Goal: Transaction & Acquisition: Download file/media

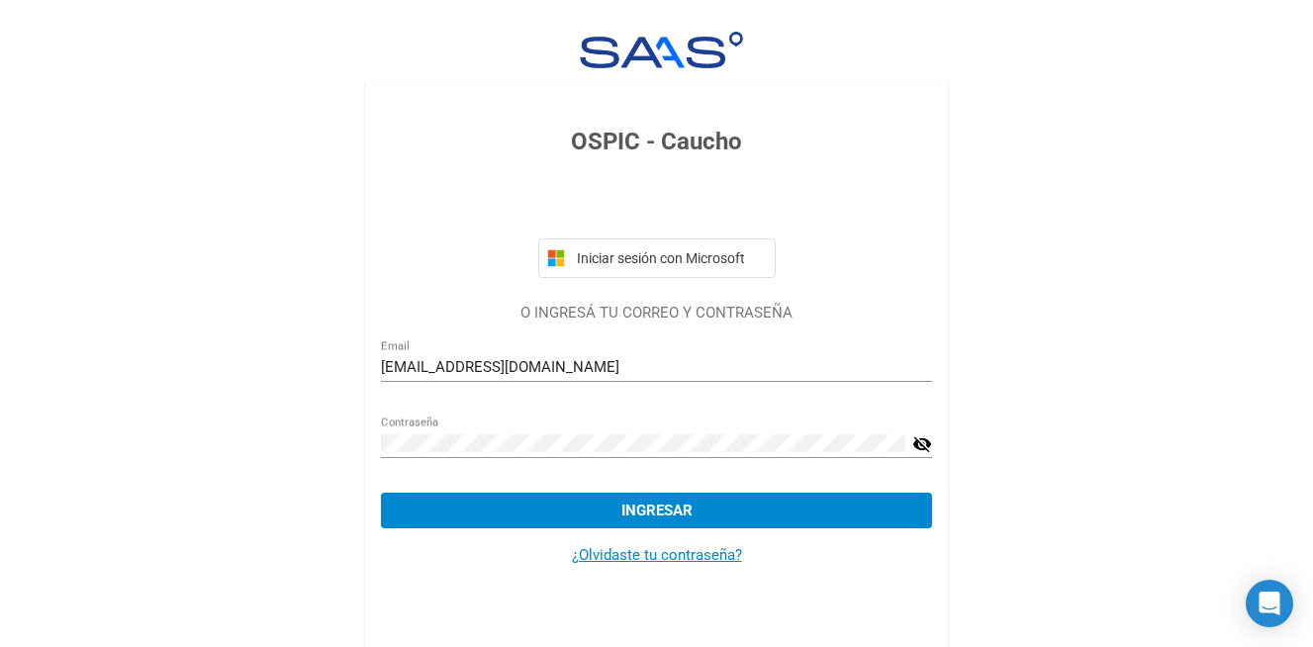
click at [919, 443] on mat-icon "visibility_off" at bounding box center [922, 444] width 20 height 24
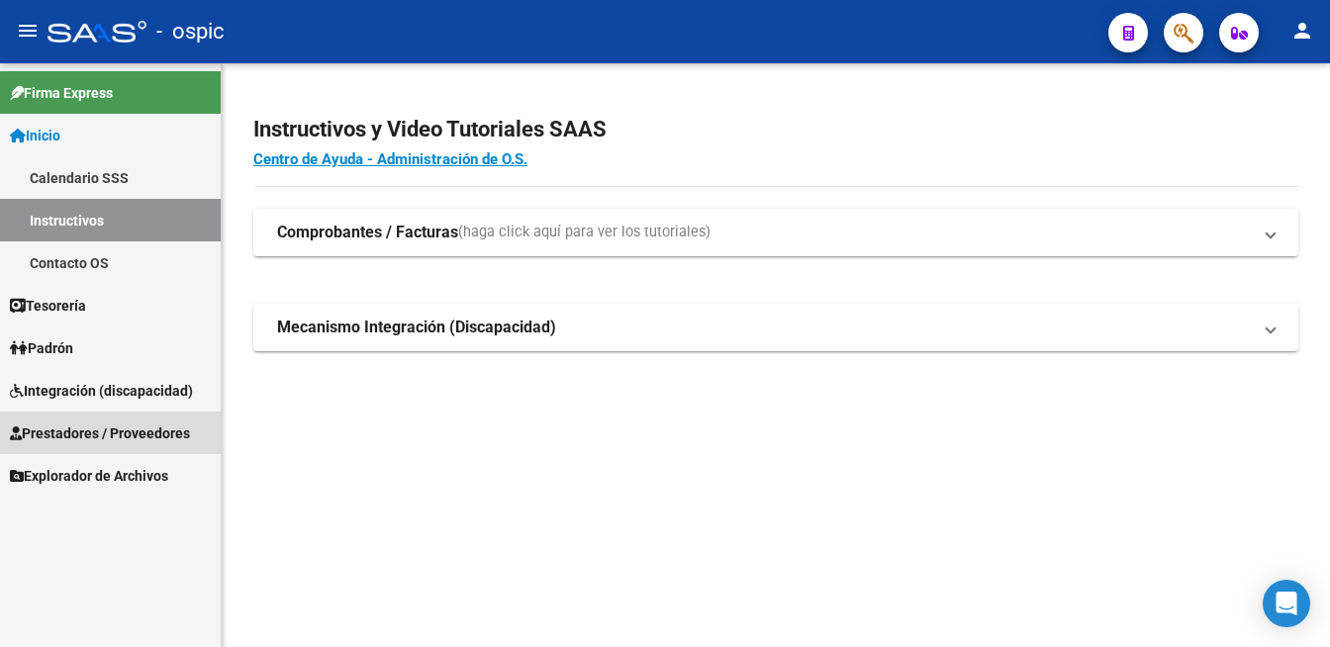
click at [105, 437] on span "Prestadores / Proveedores" at bounding box center [100, 434] width 180 height 22
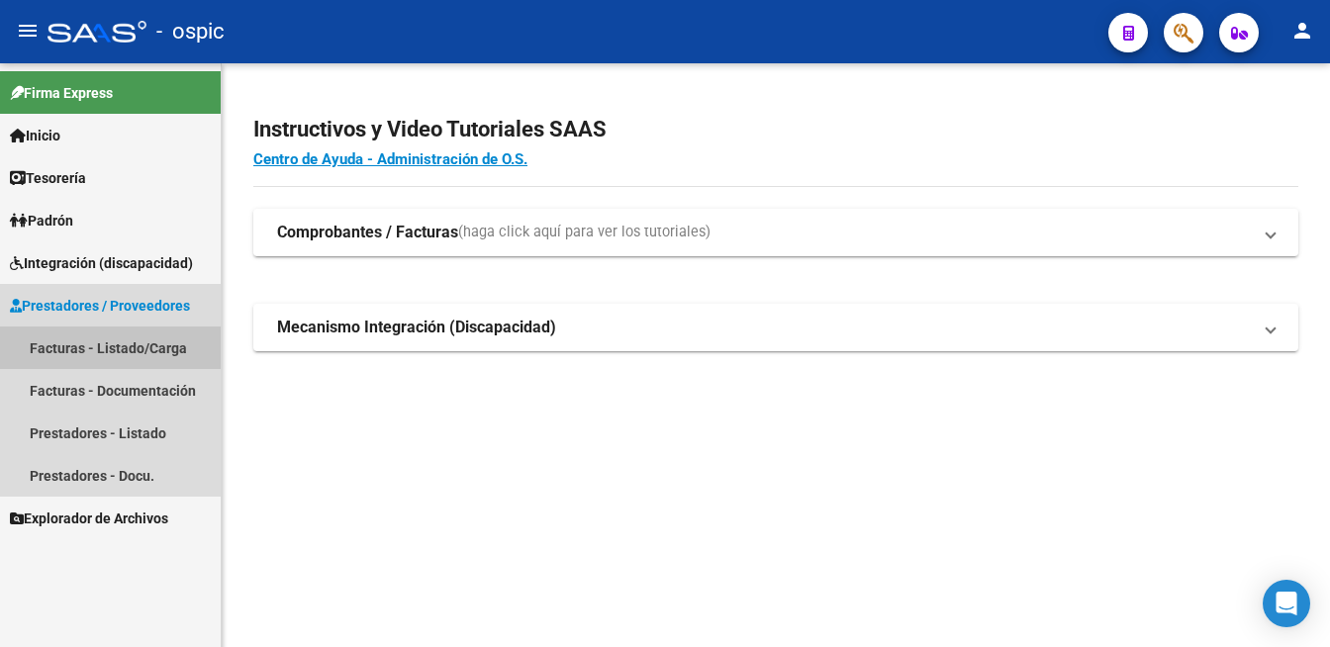
click at [105, 350] on link "Facturas - Listado/Carga" at bounding box center [110, 348] width 221 height 43
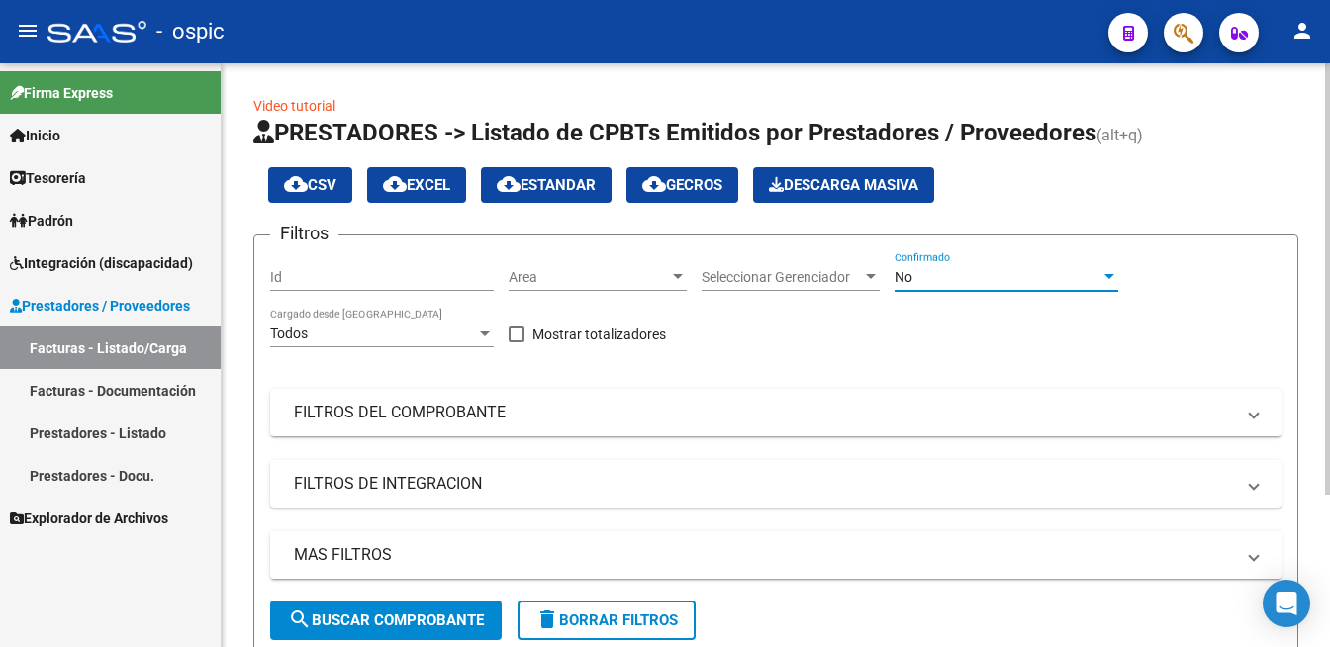
click at [1090, 280] on div "No" at bounding box center [998, 277] width 206 height 17
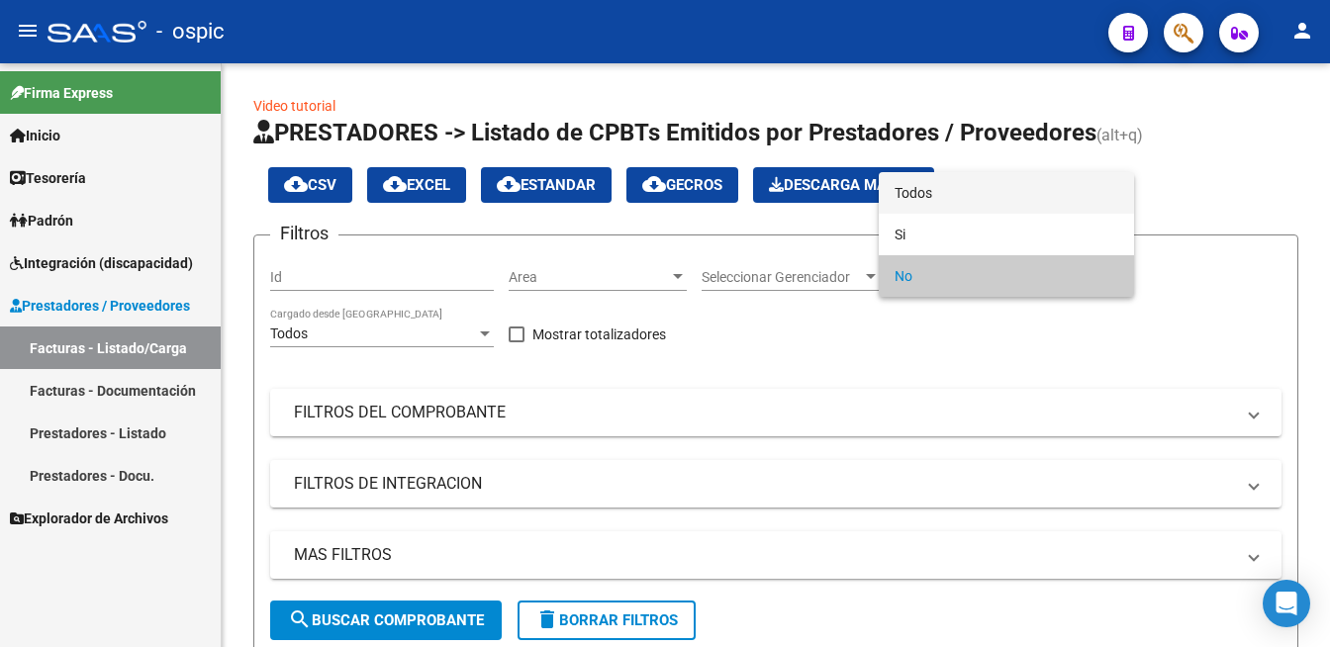
click at [1077, 187] on span "Todos" at bounding box center [1007, 193] width 224 height 42
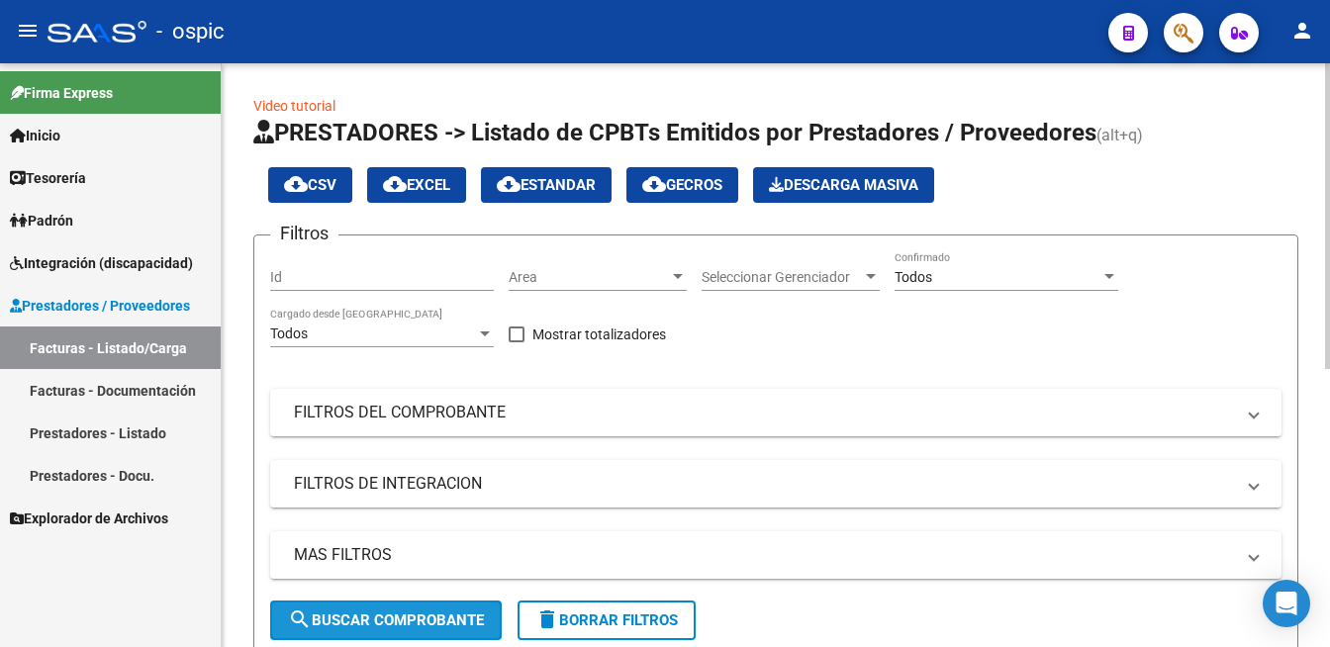
click at [392, 621] on span "search Buscar Comprobante" at bounding box center [386, 621] width 196 height 18
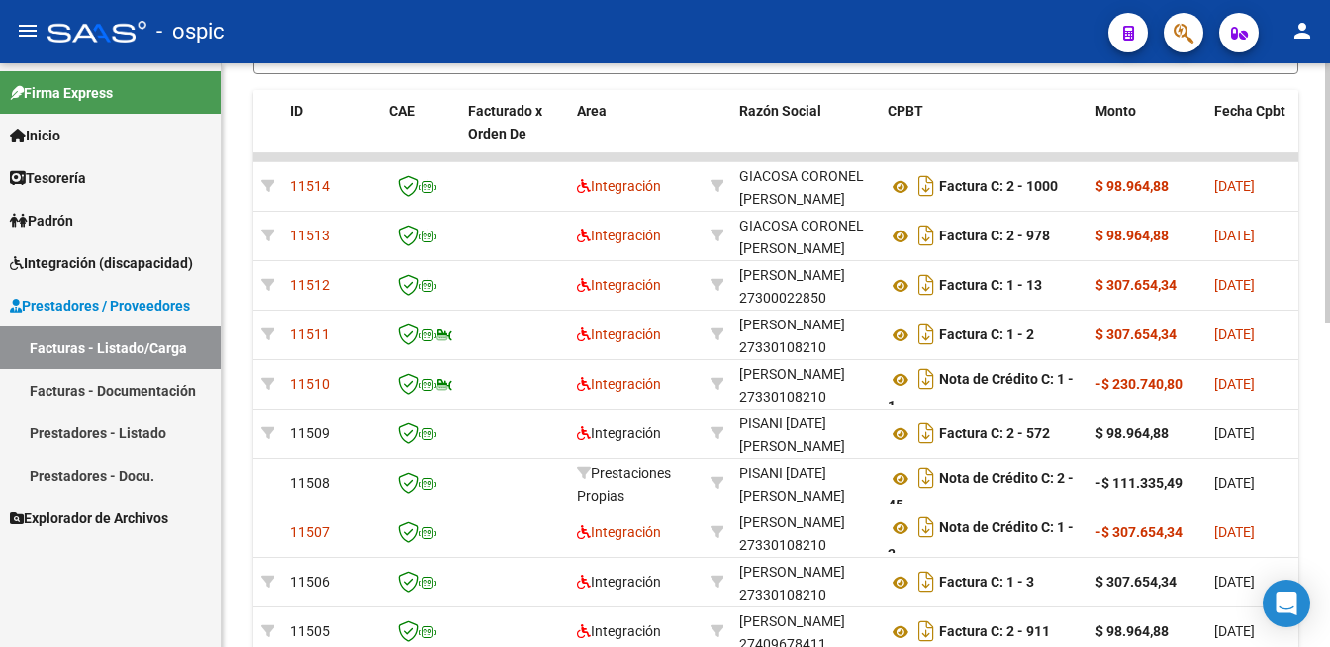
click at [1312, 469] on div at bounding box center [1327, 355] width 5 height 584
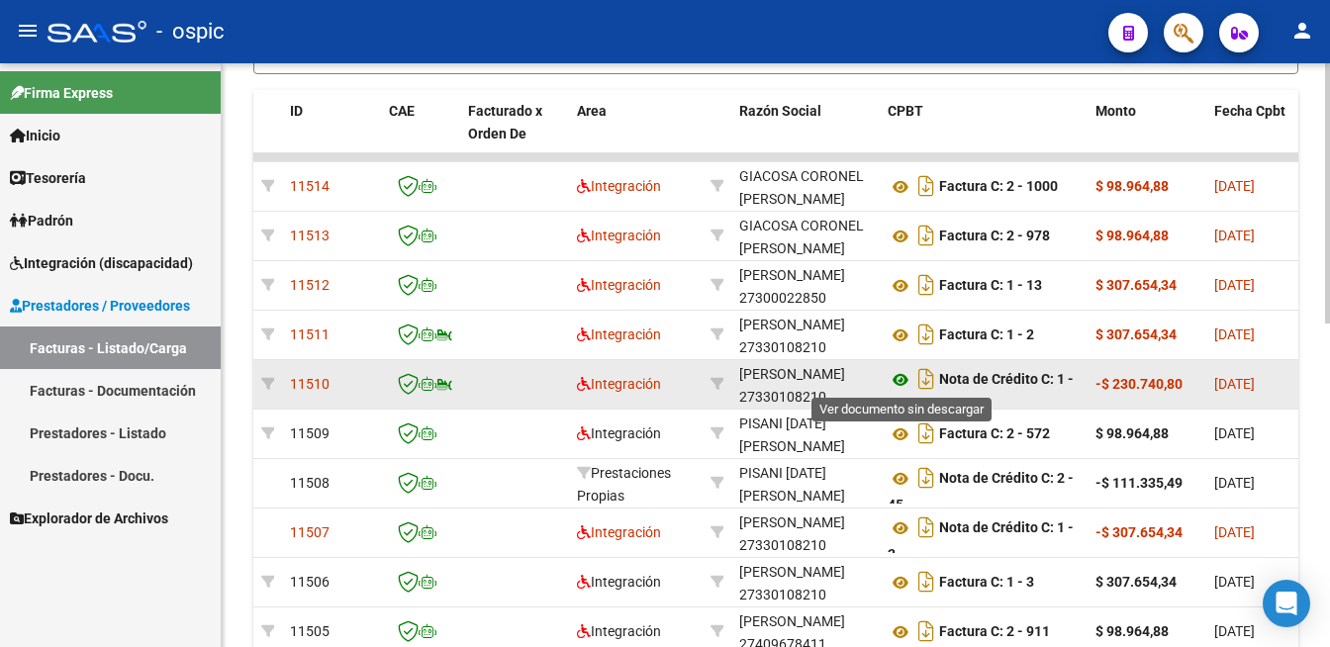
click at [894, 378] on icon at bounding box center [901, 380] width 26 height 24
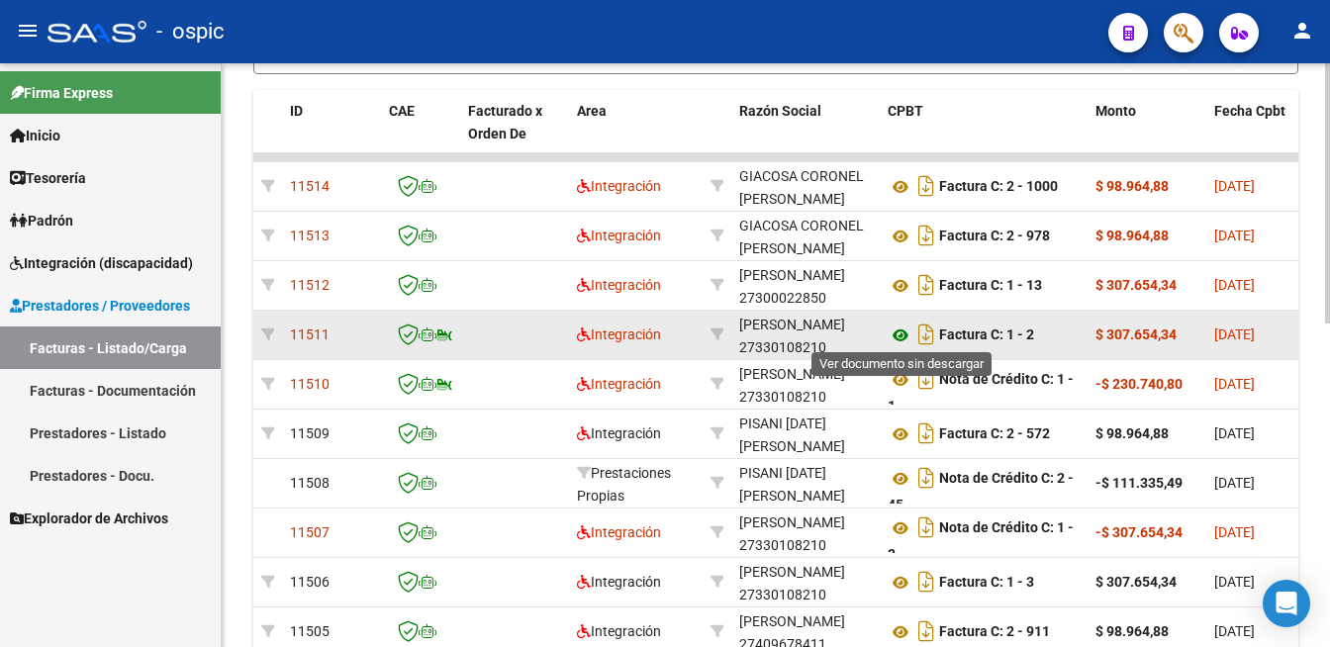
click at [905, 325] on icon at bounding box center [901, 336] width 26 height 24
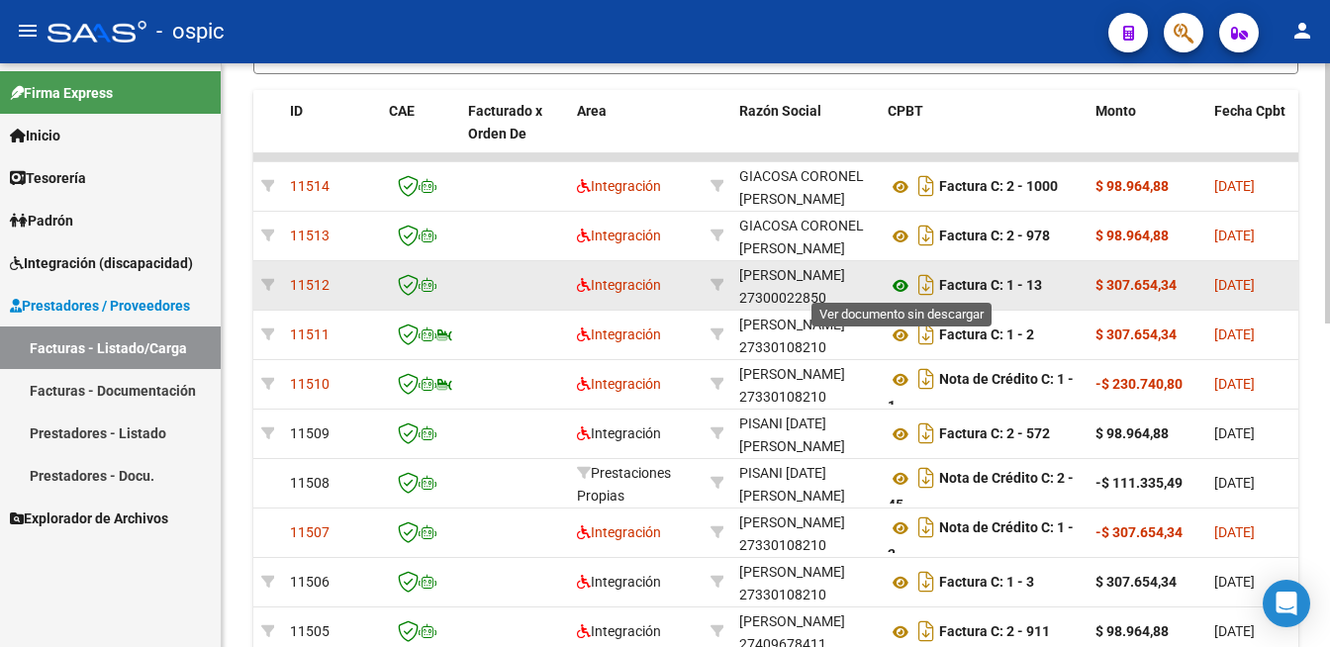
click at [898, 278] on icon at bounding box center [901, 286] width 26 height 24
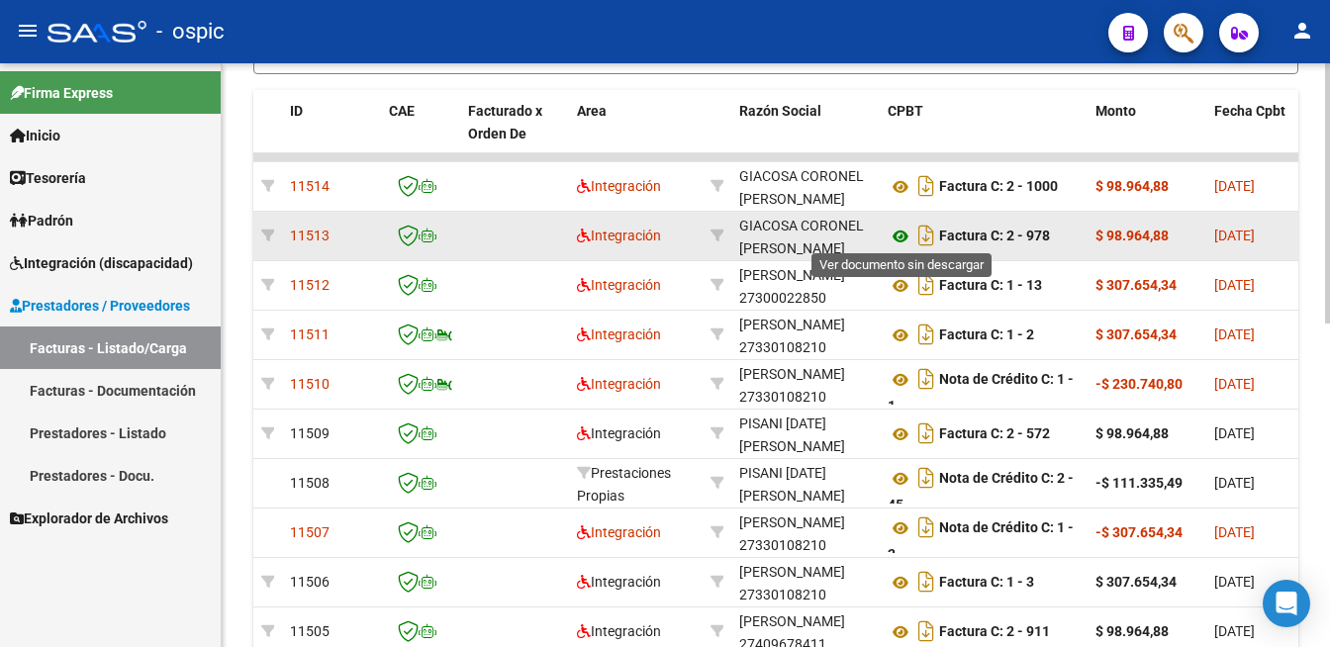
click at [902, 235] on icon at bounding box center [901, 237] width 26 height 24
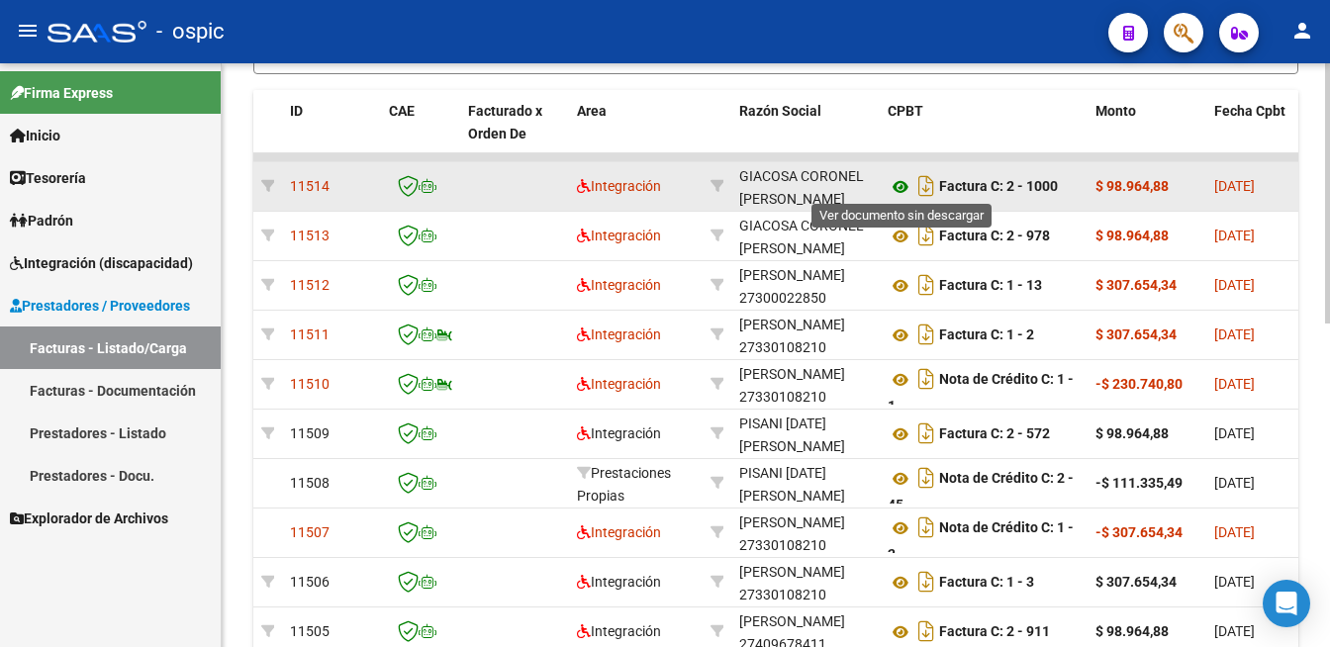
click at [894, 176] on icon at bounding box center [901, 187] width 26 height 24
